Goal: Task Accomplishment & Management: Complete application form

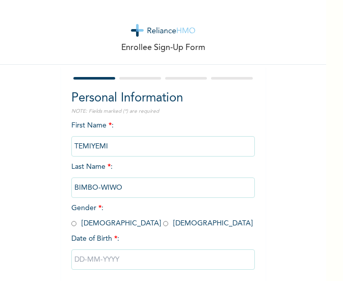
scroll to position [55, 0]
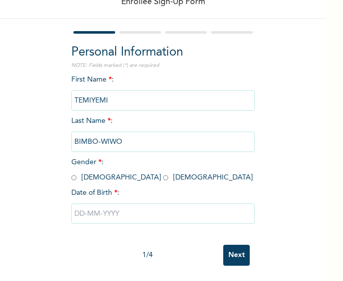
click at [72, 173] on input "radio" at bounding box center [73, 178] width 5 height 10
radio input "true"
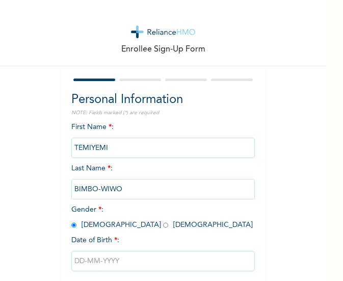
click at [75, 261] on input "text" at bounding box center [163, 261] width 184 height 20
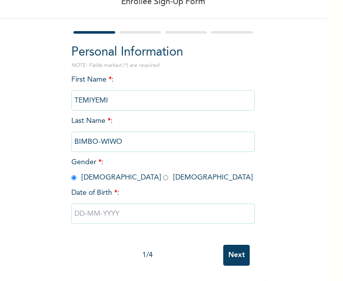
select select "8"
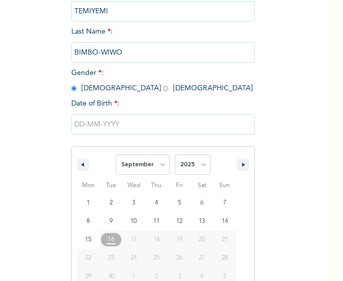
scroll to position [160, 0]
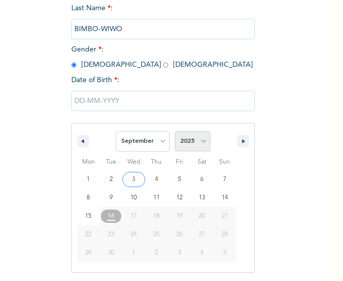
click at [198, 140] on select "2025 2024 2023 2022 2021 2020 2019 2018 2017 2016 2015 2014 2013 2012 2011 2010…" at bounding box center [193, 141] width 36 height 20
click at [188, 136] on select "2025 2024 2023 2022 2021 2020 2019 2018 2017 2016 2015 2014 2013 2012 2011 2010…" at bounding box center [193, 141] width 36 height 20
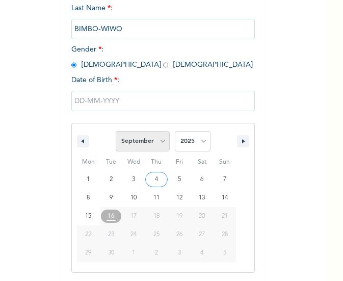
select select "1992"
click at [155, 140] on select "January February March April May June July August September October November De…" at bounding box center [143, 141] width 54 height 20
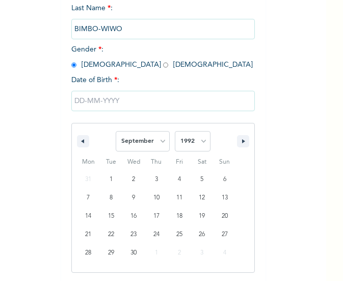
select select "9"
click at [116, 132] on select "January February March April May June July August September October November De…" at bounding box center [143, 141] width 54 height 20
type input "[DATE]"
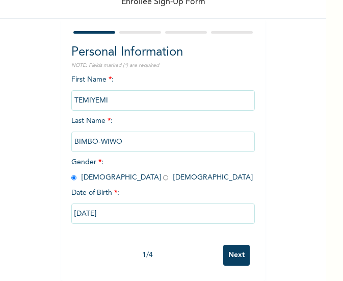
click at [236, 245] on input "Next" at bounding box center [236, 255] width 27 height 21
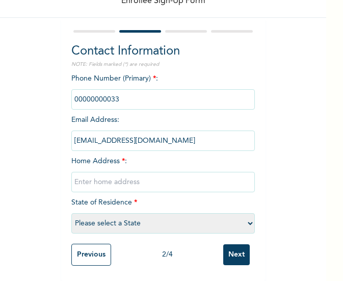
click at [139, 89] on input "phone" at bounding box center [163, 99] width 184 height 20
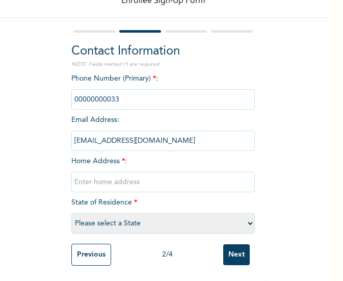
click at [139, 89] on input "phone" at bounding box center [163, 99] width 184 height 20
click at [142, 95] on input "phone" at bounding box center [163, 99] width 184 height 20
click at [132, 178] on input "text" at bounding box center [163, 182] width 184 height 20
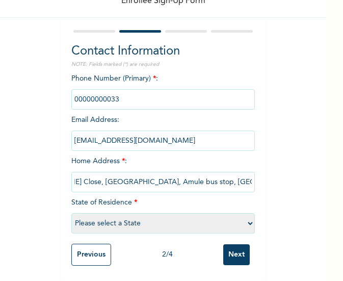
type input "4 [PERSON_NAME] Close, [GEOGRAPHIC_DATA], Amule bus stop, [GEOGRAPHIC_DATA]"
click at [132, 226] on select "Please select a State [PERSON_NAME] (FCT) [PERSON_NAME] Ibom [GEOGRAPHIC_DATA] …" at bounding box center [163, 223] width 184 height 20
select select "25"
click at [71, 213] on select "Please select a State [PERSON_NAME] (FCT) [PERSON_NAME] Ibom [GEOGRAPHIC_DATA] …" at bounding box center [163, 223] width 184 height 20
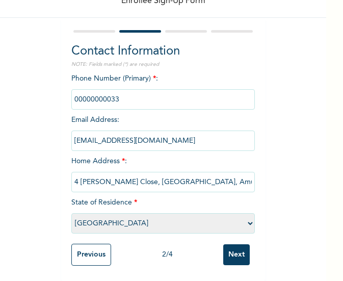
click at [161, 90] on input "phone" at bounding box center [163, 99] width 184 height 20
click at [163, 90] on input "phone" at bounding box center [163, 99] width 184 height 20
click at [232, 246] on input "Next" at bounding box center [236, 254] width 27 height 21
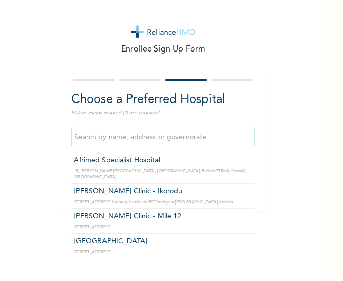
click at [149, 137] on input "text" at bounding box center [163, 137] width 184 height 20
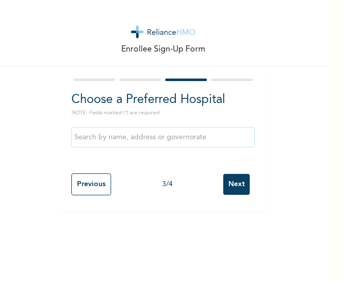
click at [274, 85] on div "Enrollee Sign-Up Form Choose a Preferred Hospital NOTE: Fields marked (*) are r…" at bounding box center [163, 105] width 326 height 211
click at [234, 188] on input "Next" at bounding box center [236, 184] width 27 height 21
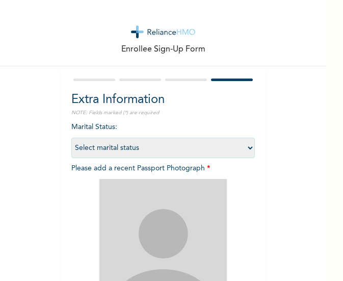
click at [129, 144] on select "Select marital status [DEMOGRAPHIC_DATA] Married [DEMOGRAPHIC_DATA] Widow/[DEMO…" at bounding box center [163, 148] width 184 height 20
select select "2"
click at [71, 138] on select "Select marital status [DEMOGRAPHIC_DATA] Married [DEMOGRAPHIC_DATA] Widow/[DEMO…" at bounding box center [163, 148] width 184 height 20
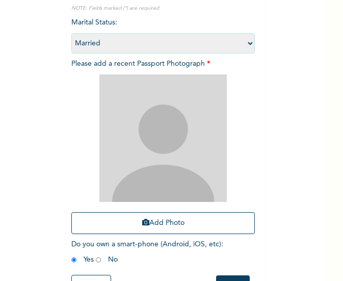
scroll to position [106, 0]
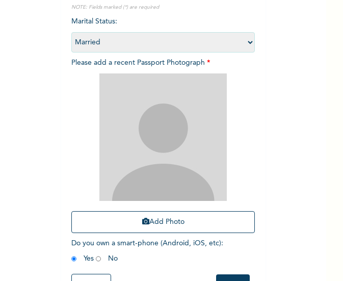
click at [174, 217] on button "Add Photo" at bounding box center [163, 222] width 184 height 22
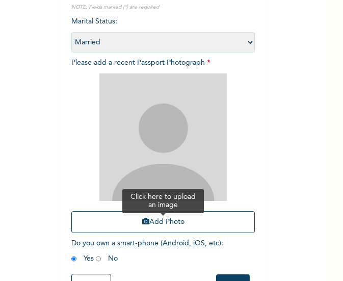
click at [202, 225] on button "Add Photo" at bounding box center [163, 222] width 184 height 22
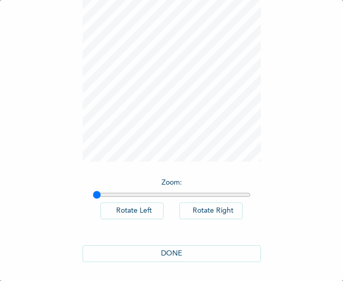
scroll to position [75, 0]
click at [169, 245] on button "DONE" at bounding box center [172, 252] width 178 height 17
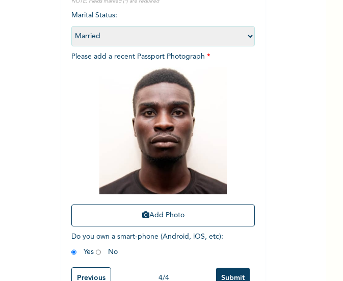
scroll to position [143, 0]
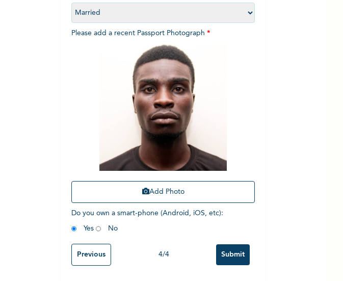
click at [232, 247] on input "Submit" at bounding box center [233, 254] width 34 height 21
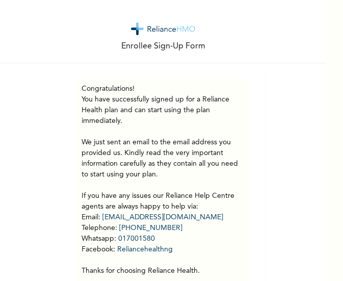
scroll to position [4, 0]
